Goal: Use online tool/utility

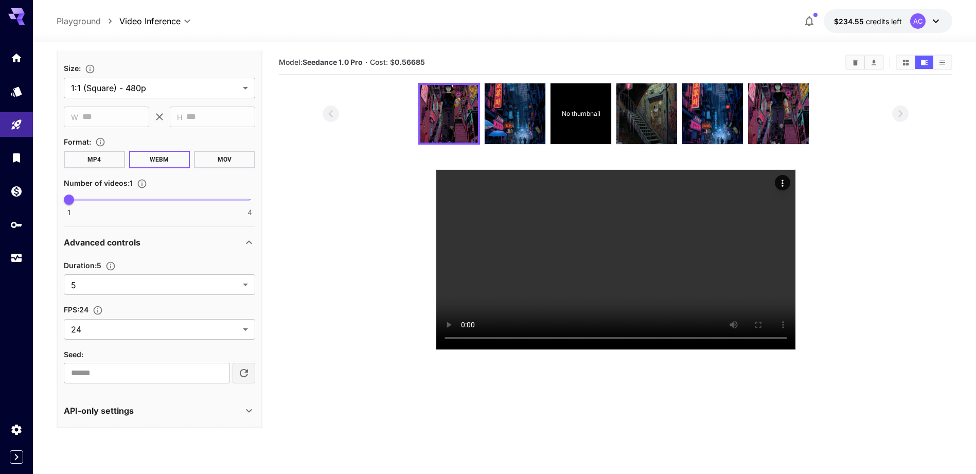
click at [357, 311] on section "No thumbnail" at bounding box center [614, 216] width 585 height 267
click at [536, 21] on icon at bounding box center [935, 21] width 12 height 12
